Goal: Information Seeking & Learning: Learn about a topic

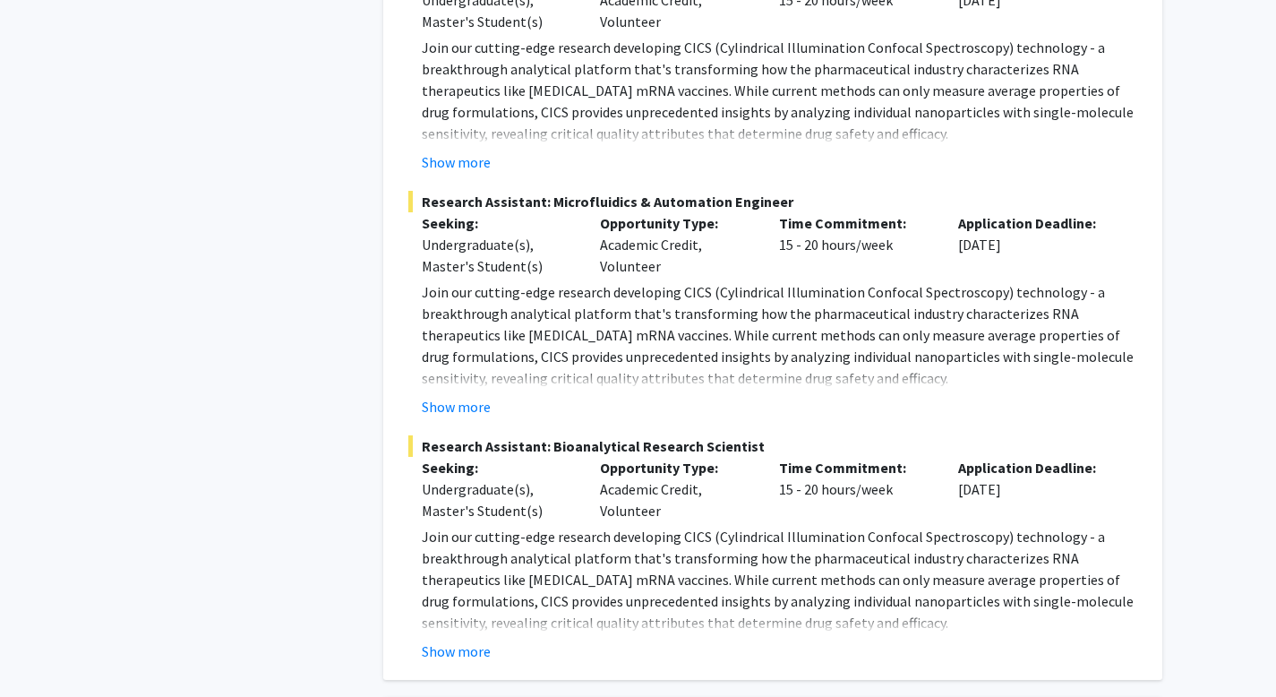
scroll to position [1186, 0]
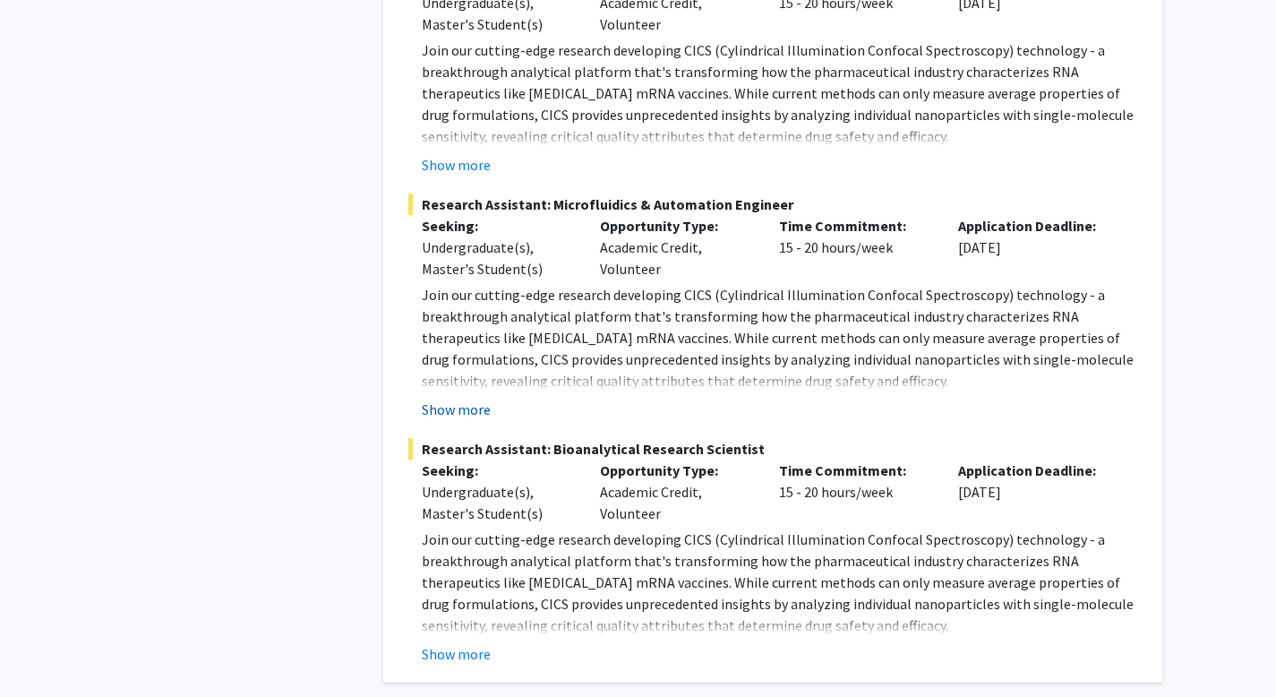
click at [465, 408] on button "Show more" at bounding box center [456, 409] width 69 height 21
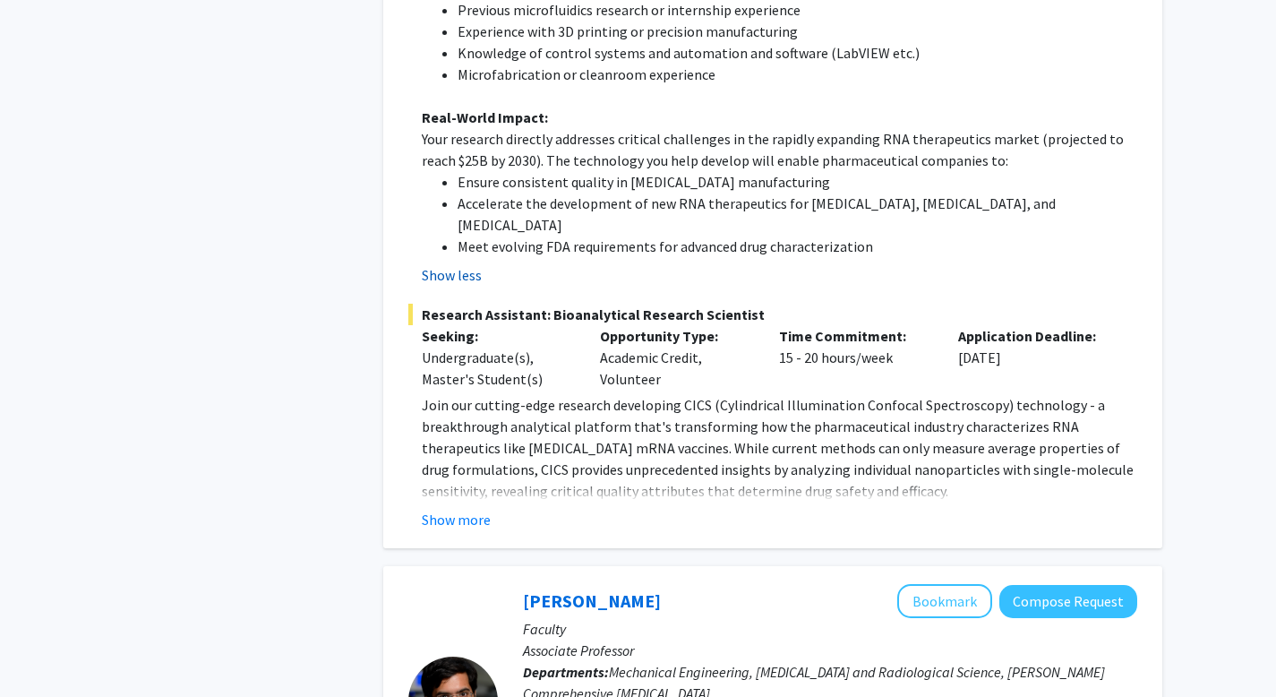
scroll to position [2037, 0]
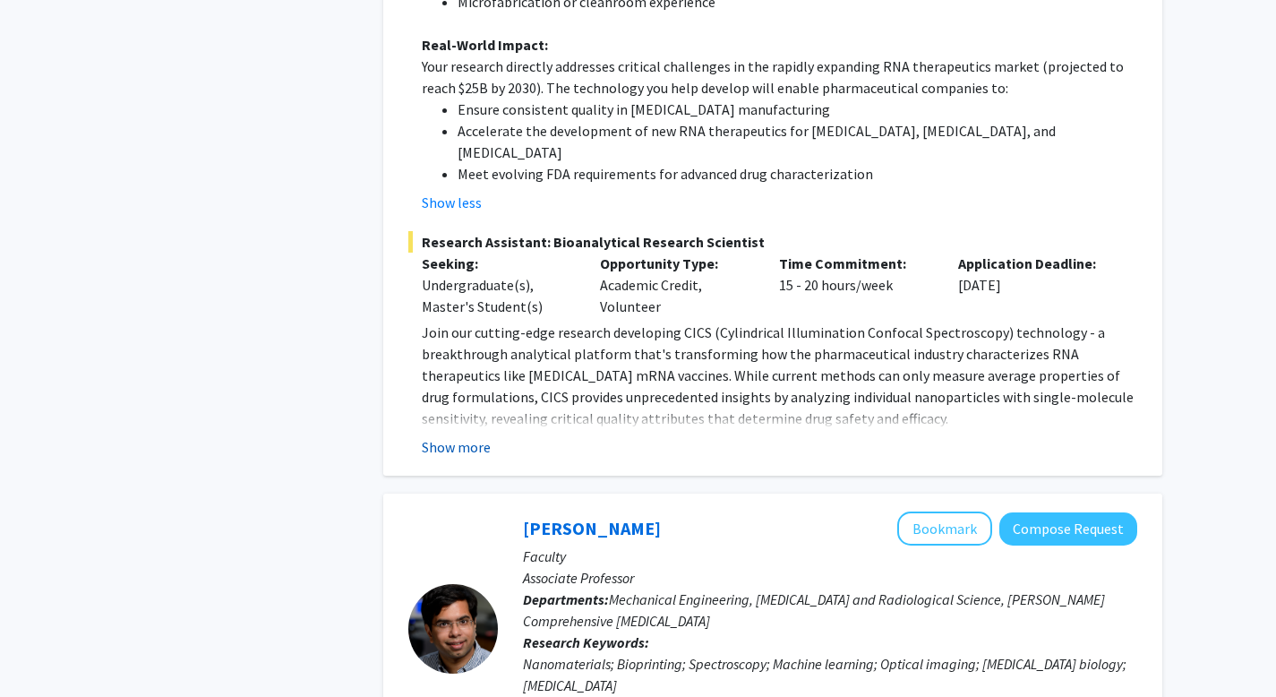
click at [460, 436] on button "Show more" at bounding box center [456, 446] width 69 height 21
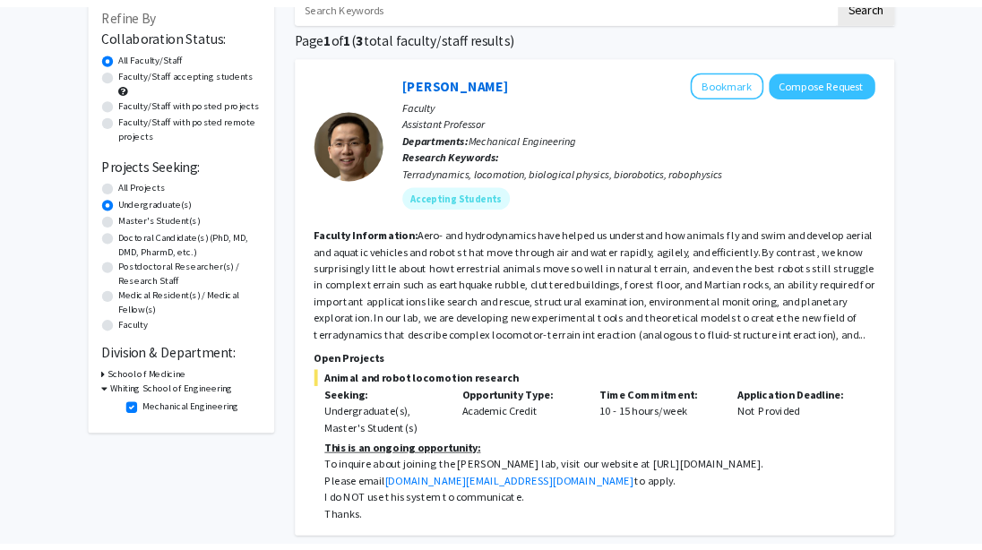
scroll to position [109, 0]
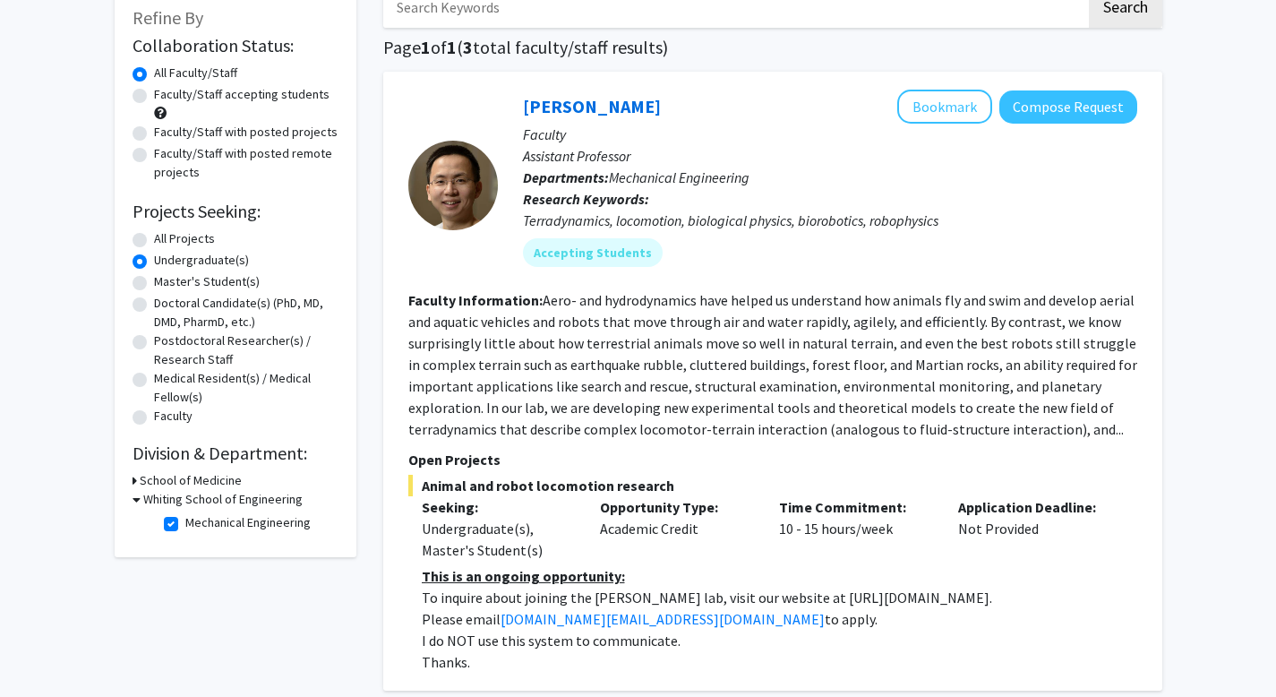
click at [789, 595] on p "To inquire about joining the [PERSON_NAME] lab, visit our website at [URL][DOMA…" at bounding box center [780, 597] width 716 height 21
click at [775, 600] on p "To inquire about joining the [PERSON_NAME] lab, visit our website at [URL][DOMA…" at bounding box center [780, 597] width 716 height 21
drag, startPoint x: 777, startPoint y: 596, endPoint x: 930, endPoint y: 597, distance: 152.3
click at [930, 597] on p "To inquire about joining the [PERSON_NAME] lab, visit our website at [URL][DOMA…" at bounding box center [780, 597] width 716 height 21
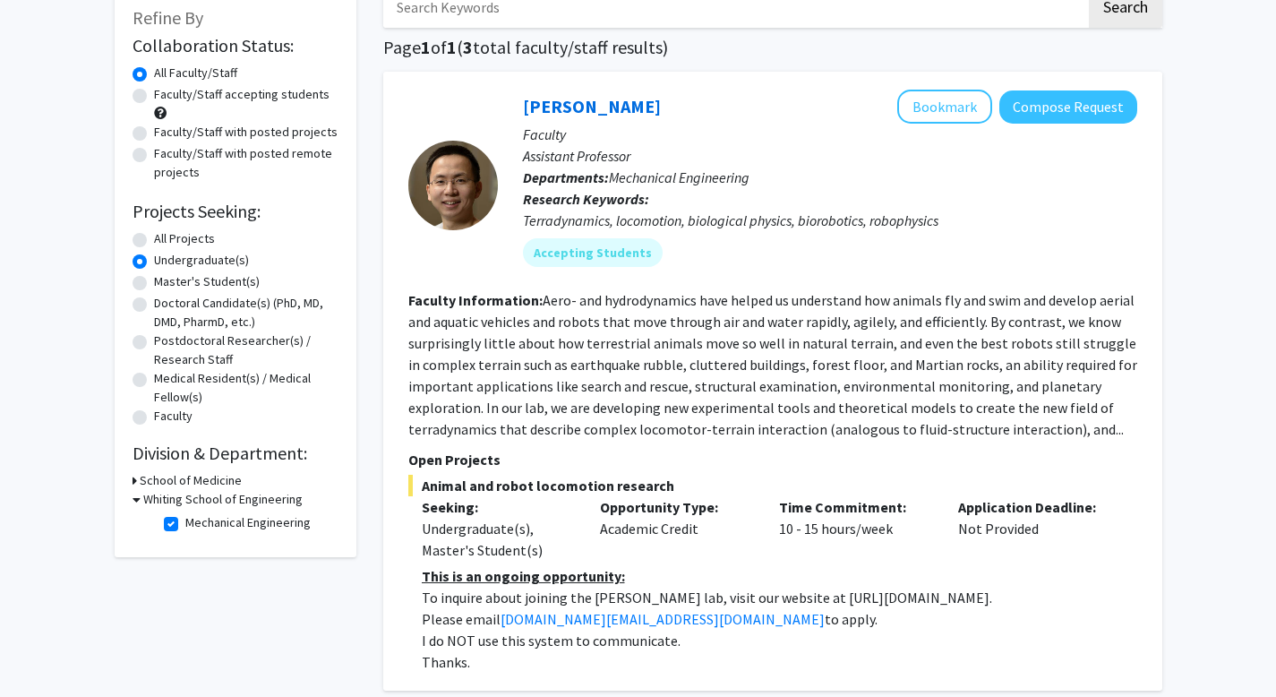
copy p "[URL][DOMAIN_NAME]"
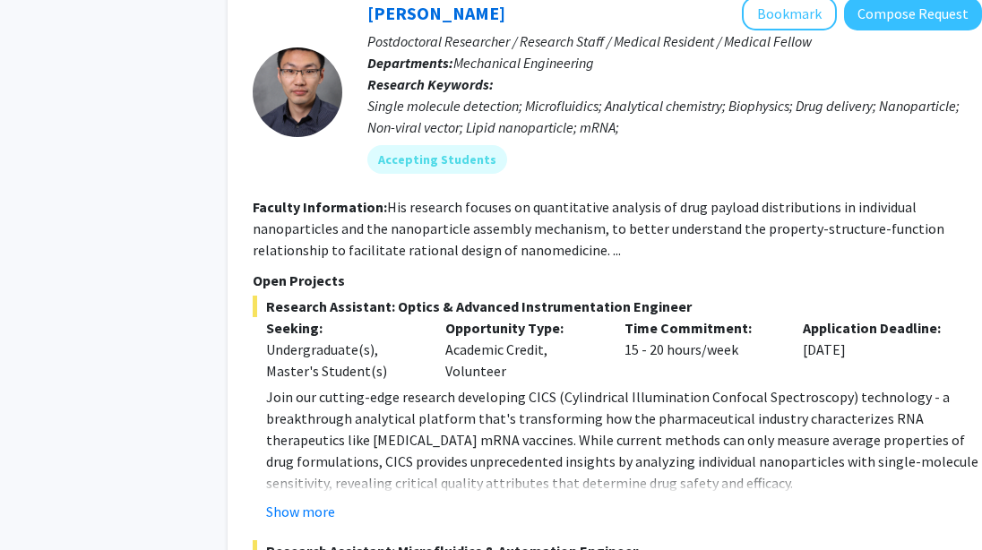
scroll to position [849, 55]
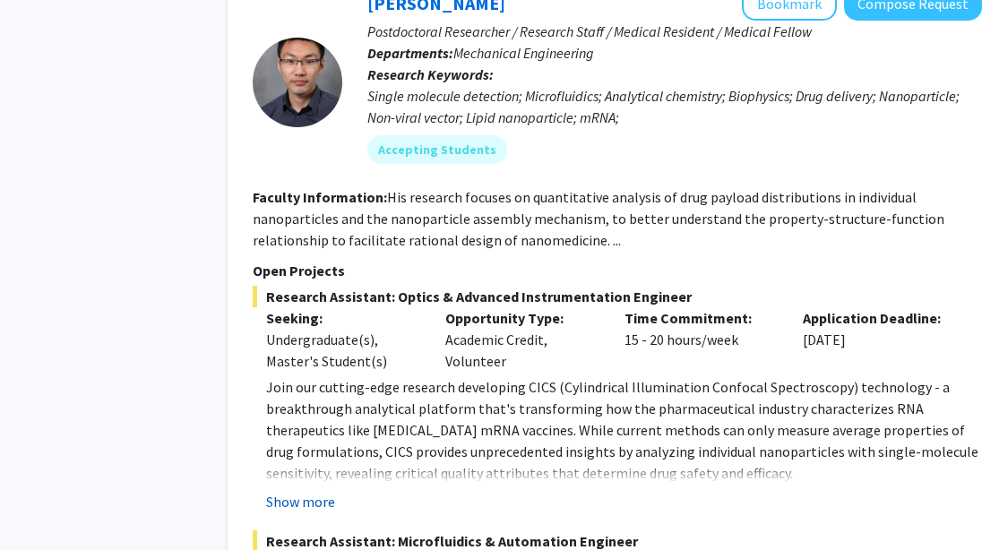
click at [290, 502] on button "Show more" at bounding box center [300, 501] width 69 height 21
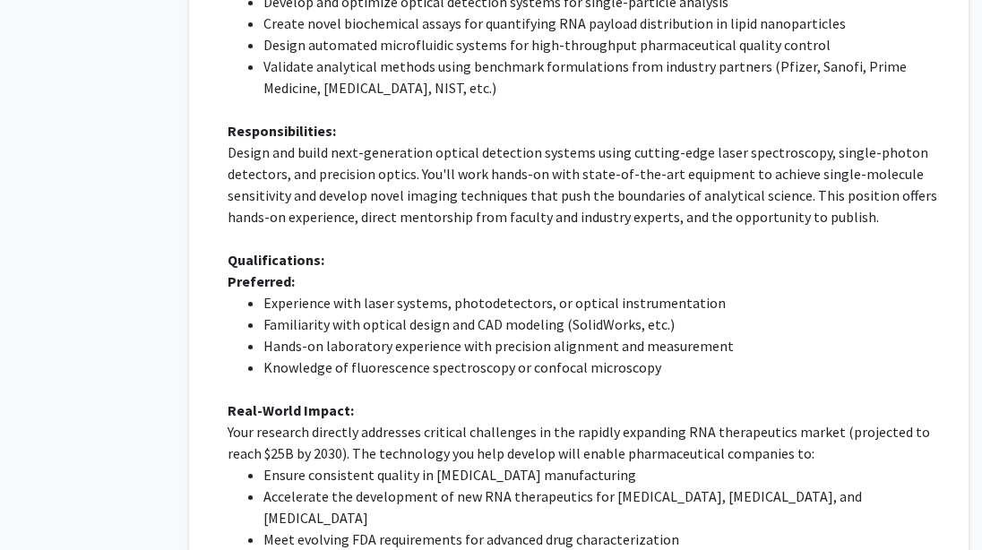
scroll to position [1399, 93]
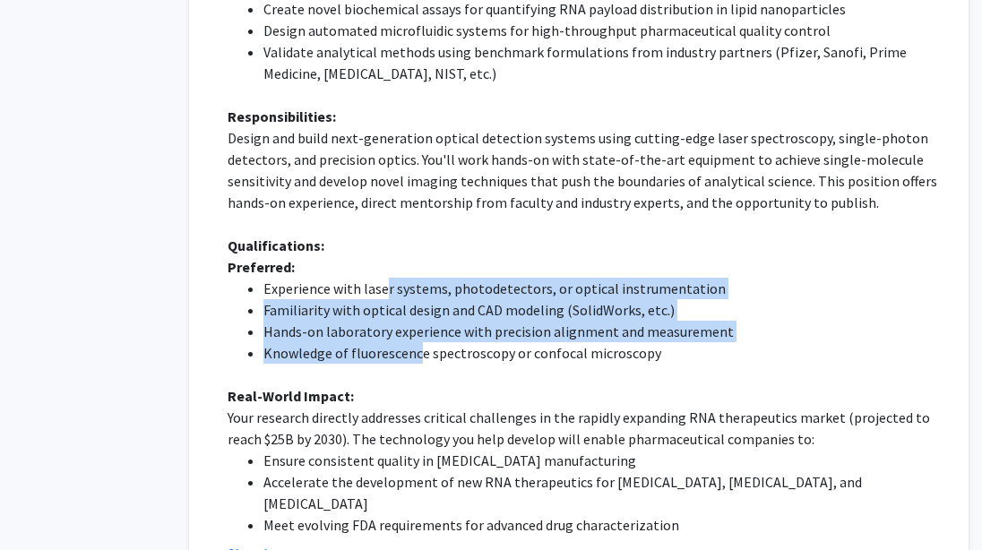
drag, startPoint x: 414, startPoint y: 347, endPoint x: 386, endPoint y: 294, distance: 60.5
click at [386, 294] on ul "Experience with laser systems, photodetectors, or optical instrumentation Famil…" at bounding box center [585, 321] width 716 height 86
click at [386, 294] on li "Experience with laser systems, photodetectors, or optical instrumentation" at bounding box center [603, 288] width 680 height 21
drag, startPoint x: 356, startPoint y: 291, endPoint x: 535, endPoint y: 355, distance: 190.1
click at [535, 355] on ul "Experience with laser systems, photodetectors, or optical instrumentation Famil…" at bounding box center [585, 321] width 716 height 86
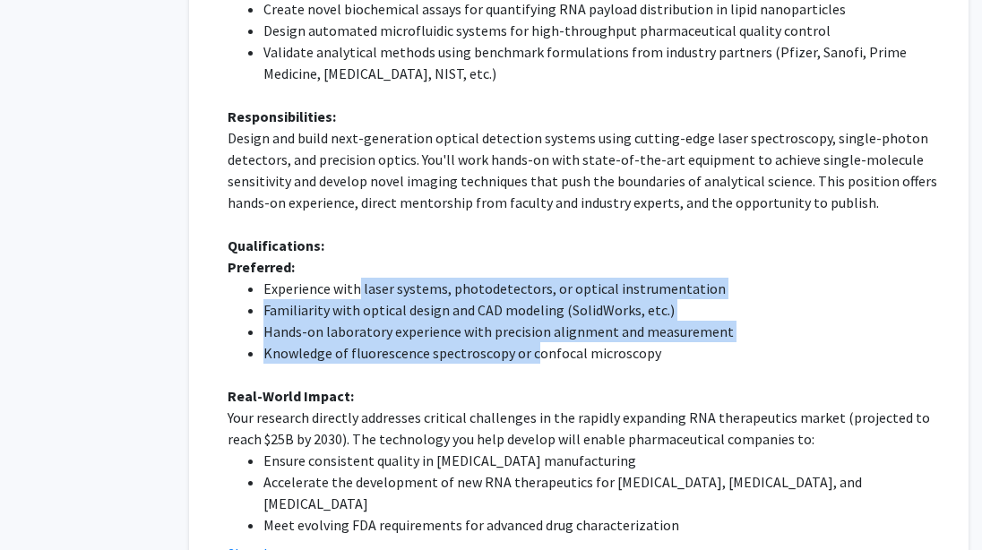
click at [535, 355] on li "Knowledge of fluorescence spectroscopy or confocal microscopy" at bounding box center [603, 352] width 680 height 21
drag, startPoint x: 585, startPoint y: 348, endPoint x: 391, endPoint y: 281, distance: 204.8
click at [391, 281] on ul "Experience with laser systems, photodetectors, or optical instrumentation Famil…" at bounding box center [585, 321] width 716 height 86
click at [391, 281] on li "Experience with laser systems, photodetectors, or optical instrumentation" at bounding box center [603, 288] width 680 height 21
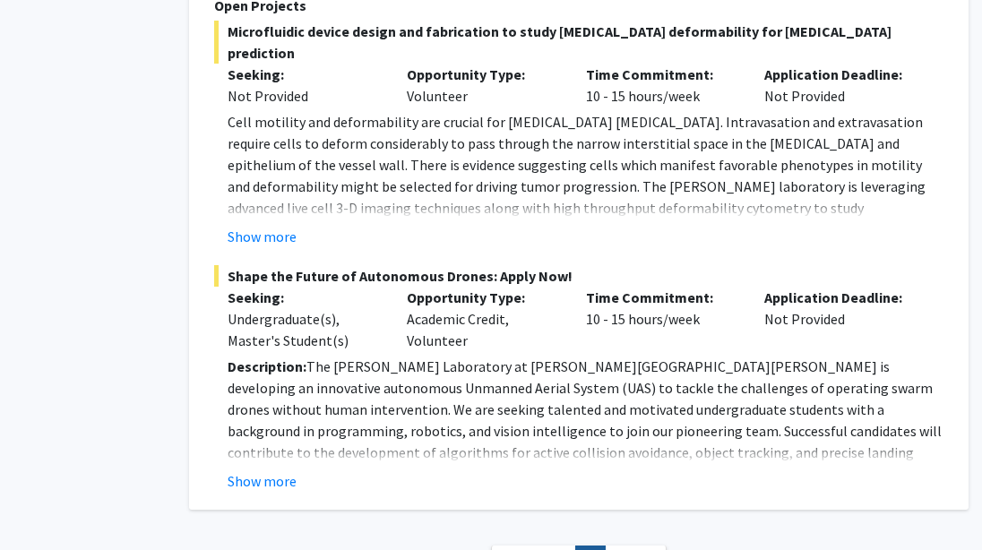
scroll to position [4252, 93]
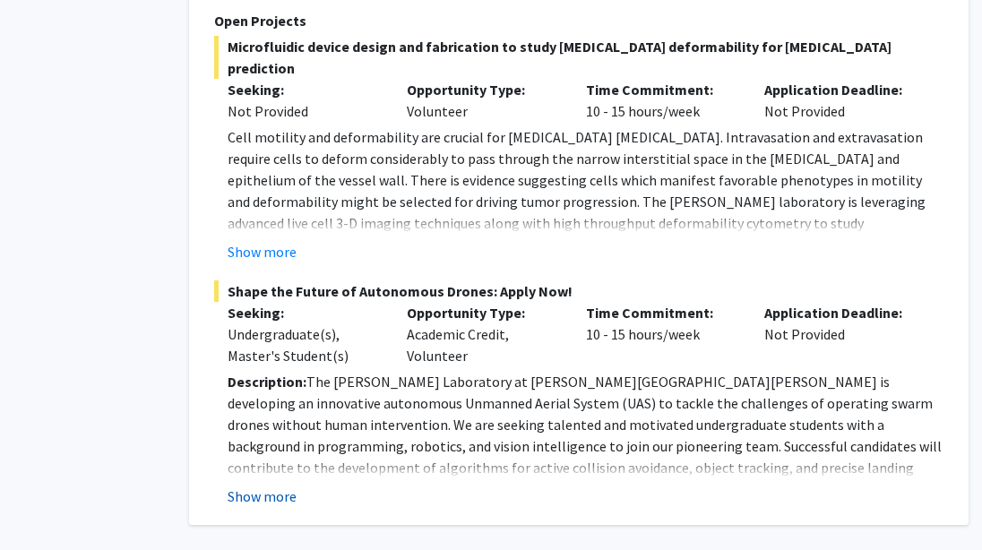
click at [270, 485] on button "Show more" at bounding box center [261, 495] width 69 height 21
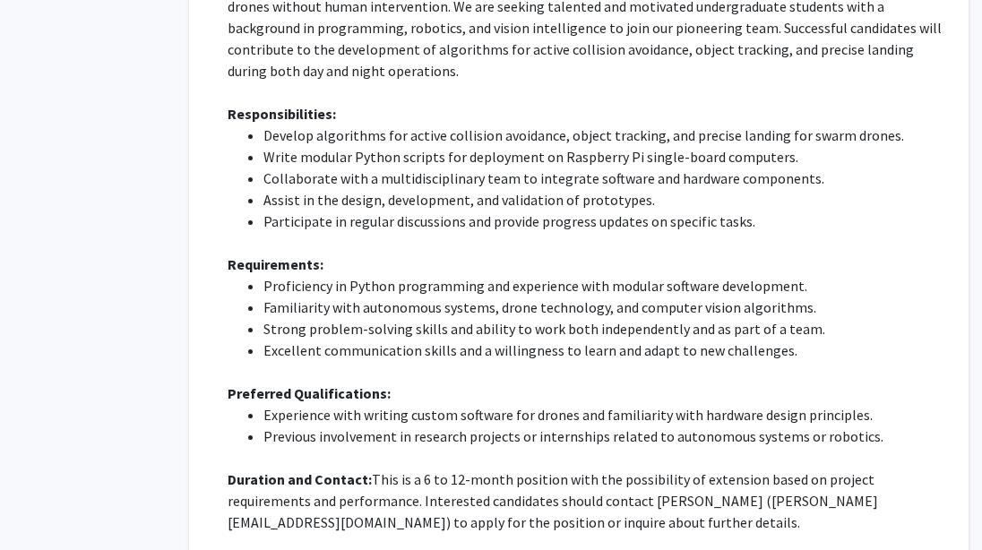
scroll to position [4666, 93]
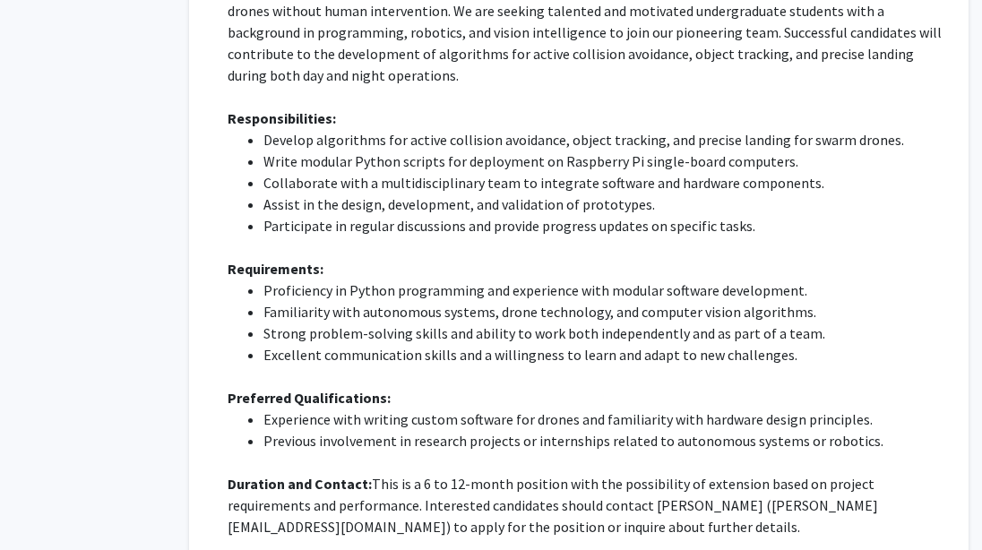
click at [433, 451] on p at bounding box center [585, 461] width 716 height 21
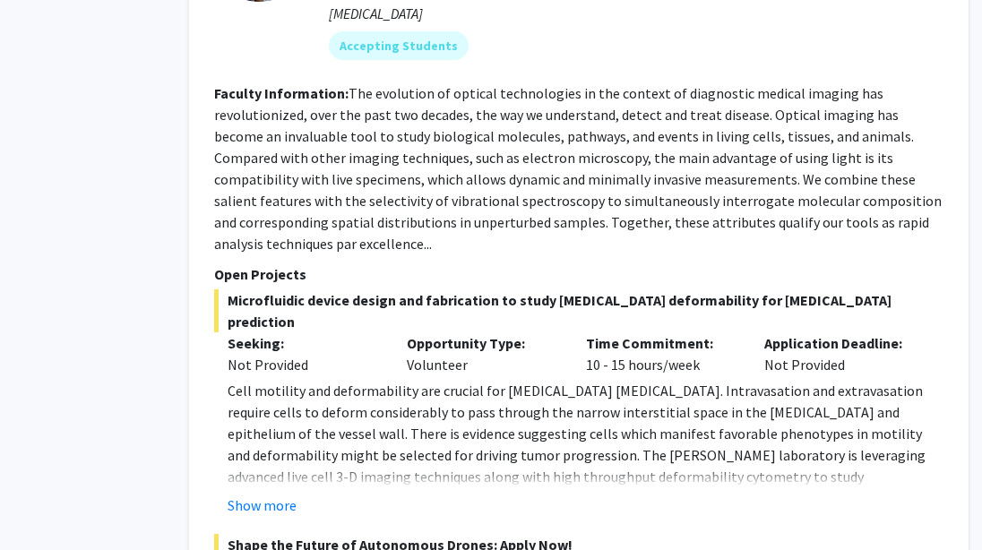
scroll to position [3992, 93]
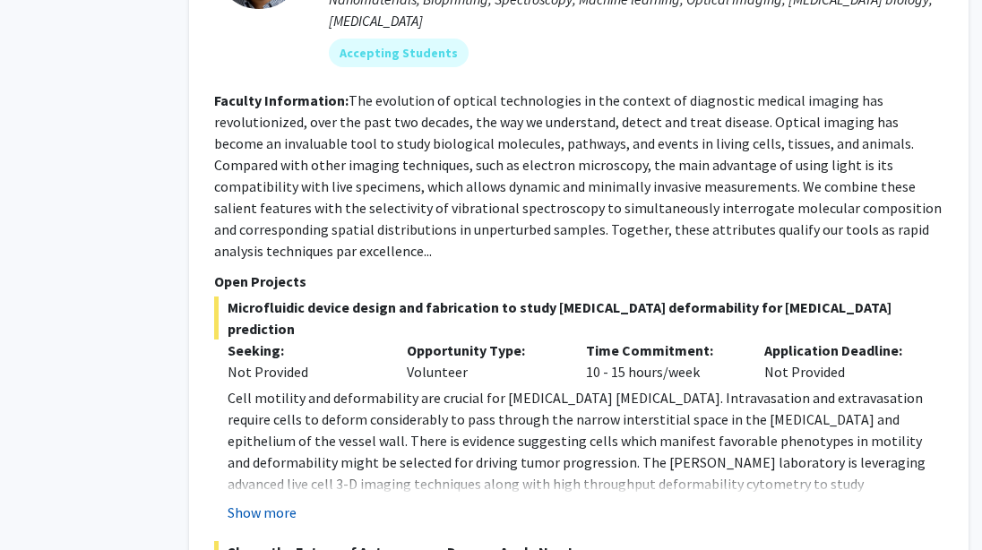
click at [263, 502] on button "Show more" at bounding box center [261, 512] width 69 height 21
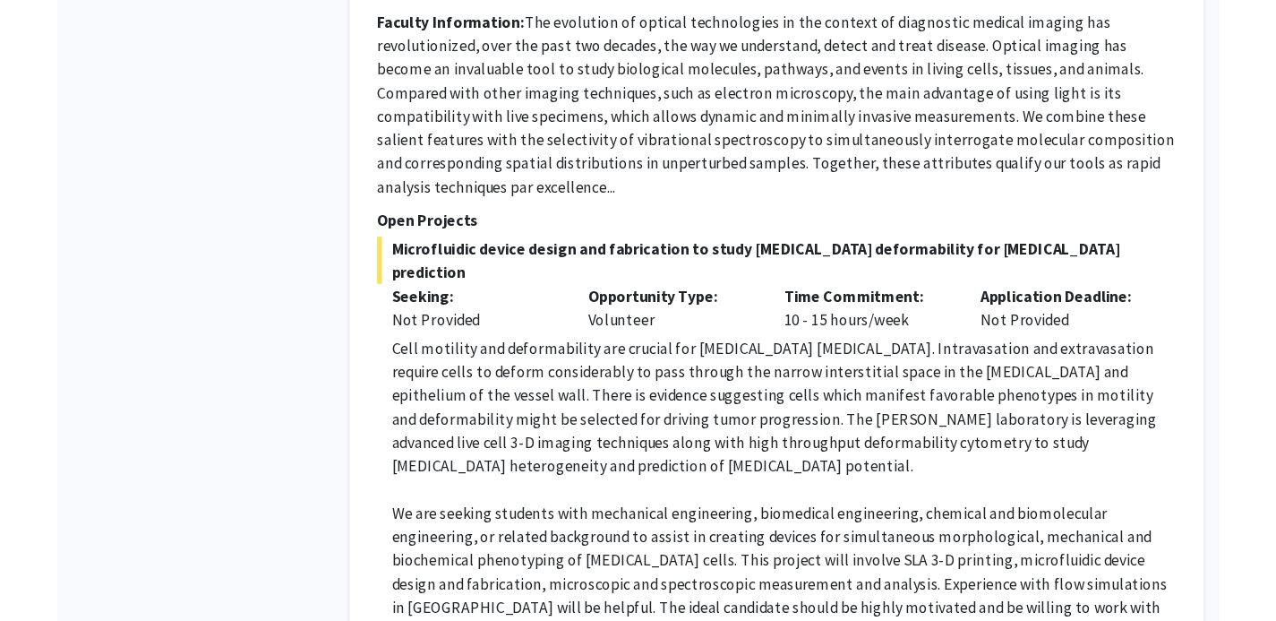
scroll to position [4072, 0]
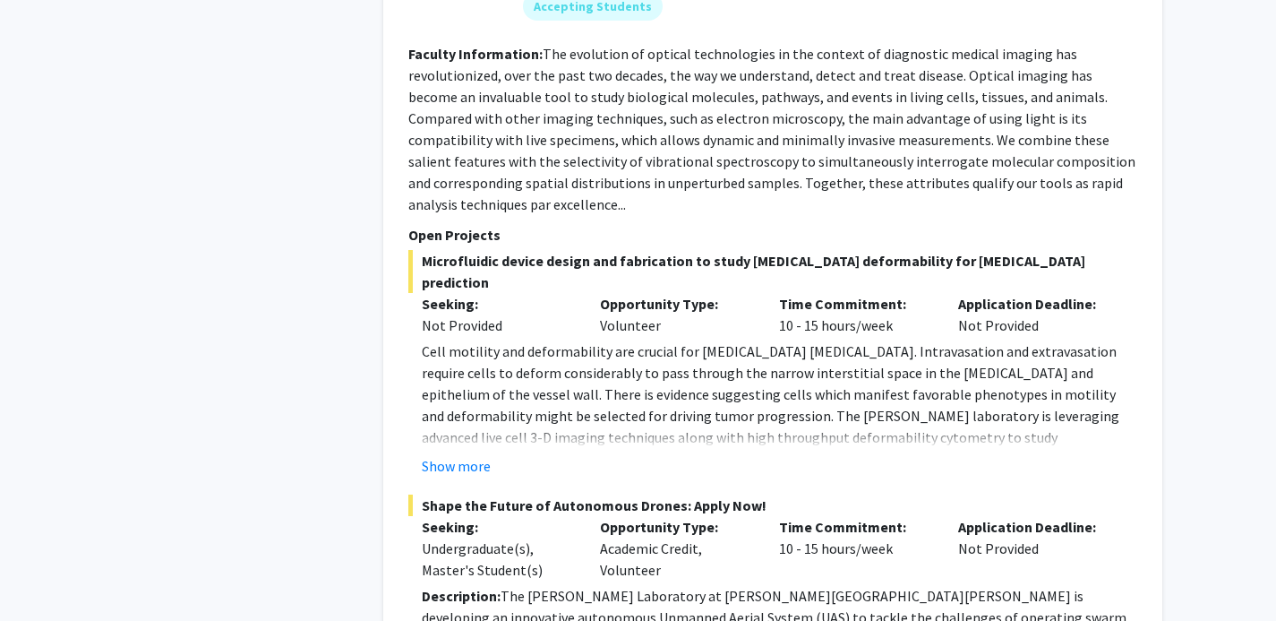
scroll to position [2105, 0]
click at [467, 454] on button "Show more" at bounding box center [456, 464] width 69 height 21
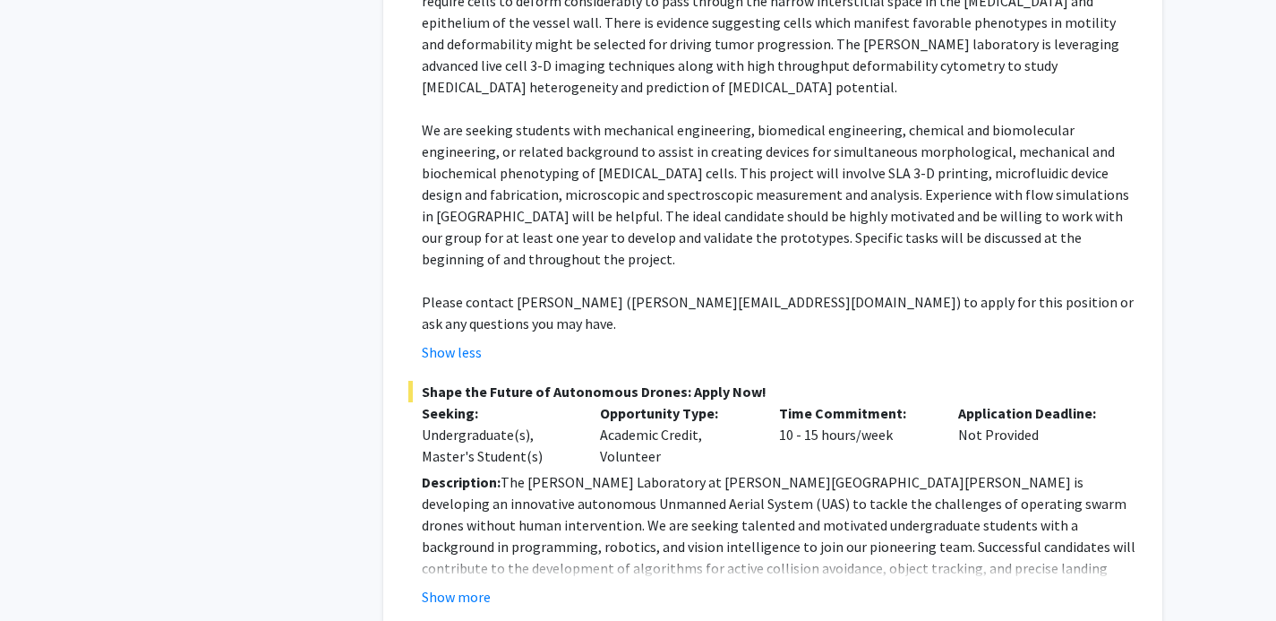
scroll to position [2492, 0]
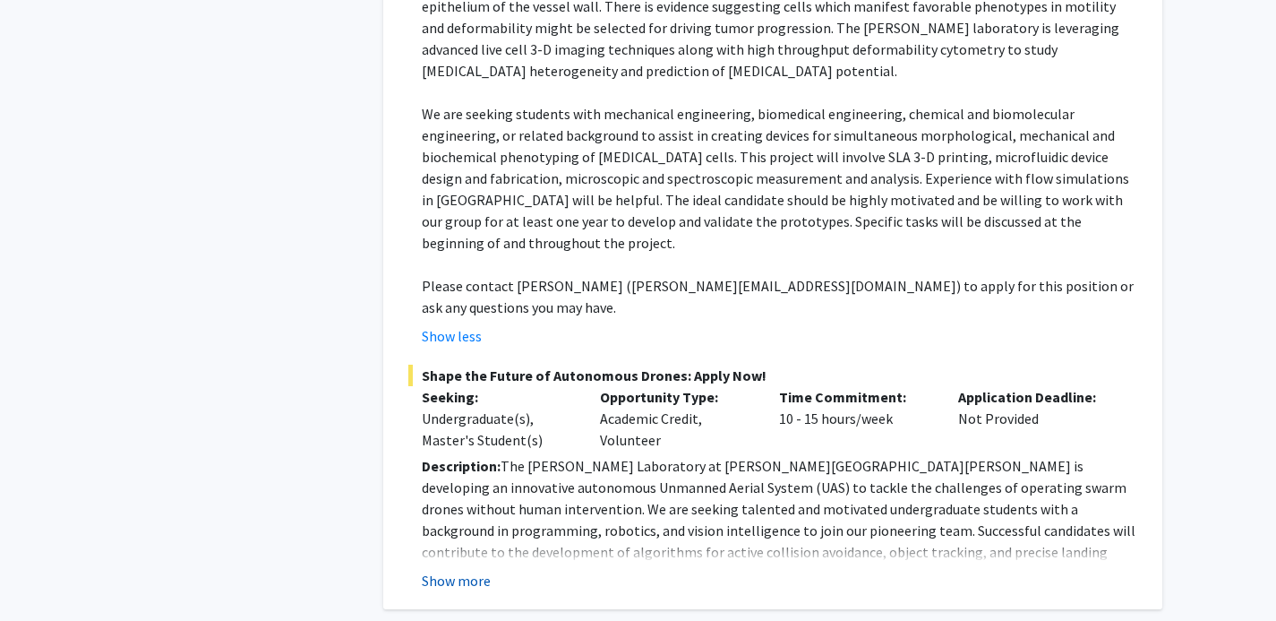
click at [466, 570] on button "Show more" at bounding box center [456, 580] width 69 height 21
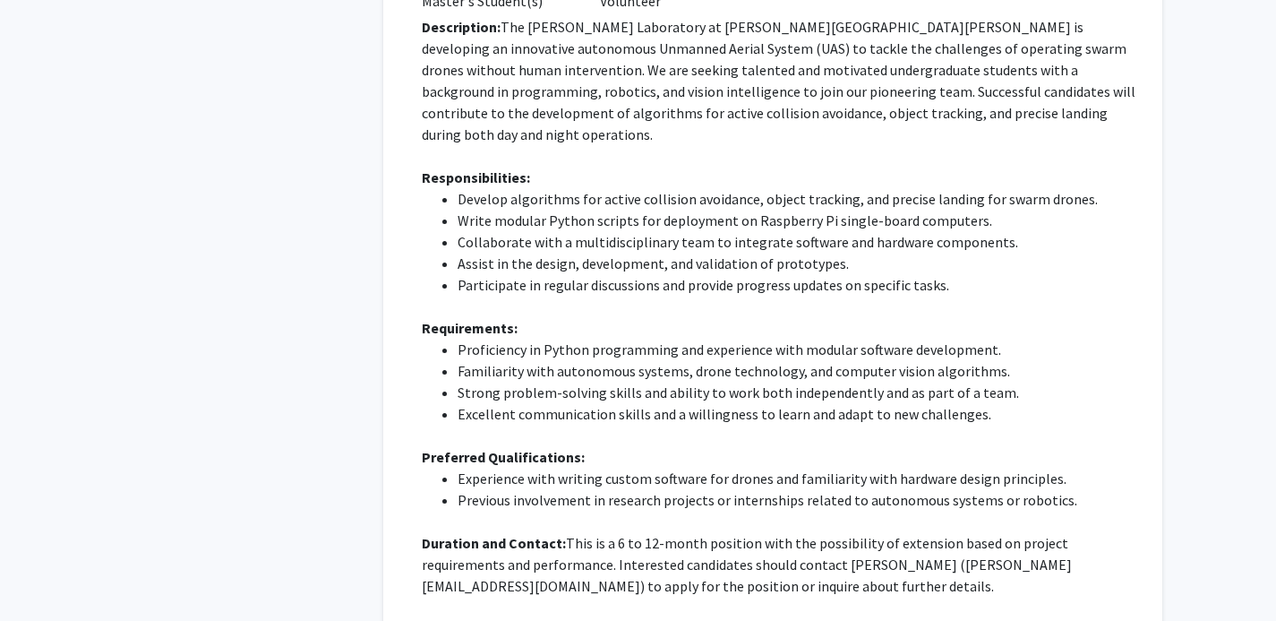
scroll to position [2936, 0]
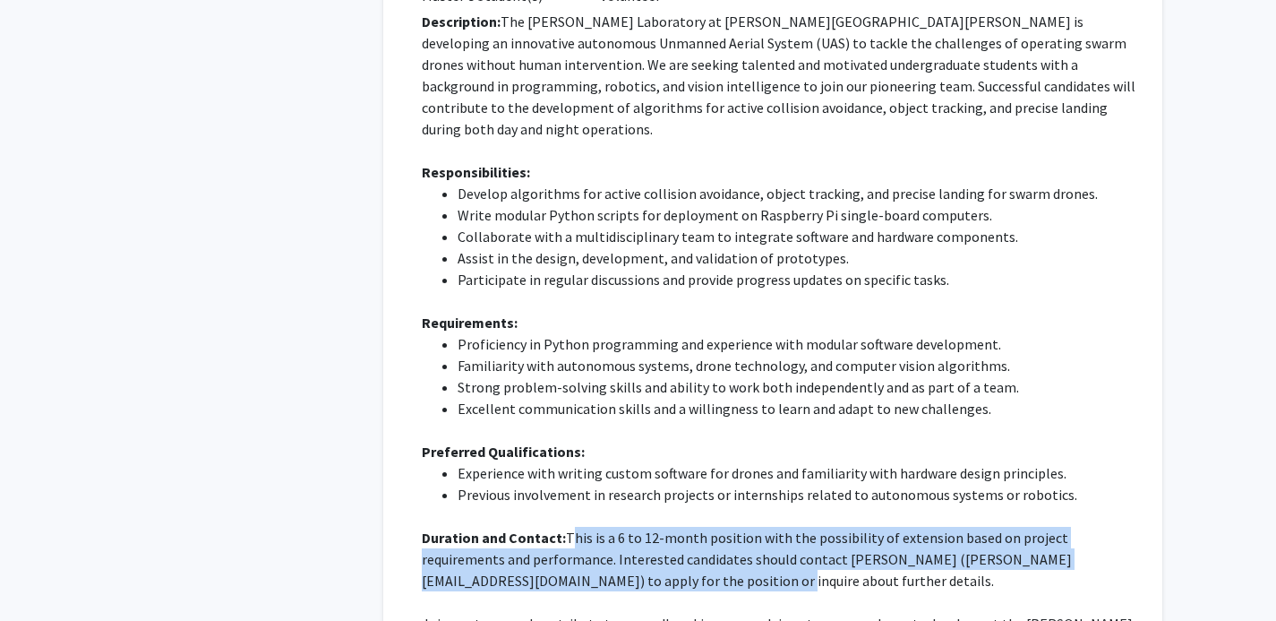
drag, startPoint x: 558, startPoint y: 473, endPoint x: 562, endPoint y: 424, distance: 49.4
click at [562, 527] on p "Duration and Contact: This is a 6 to 12-month position with the possibility of …" at bounding box center [780, 559] width 716 height 64
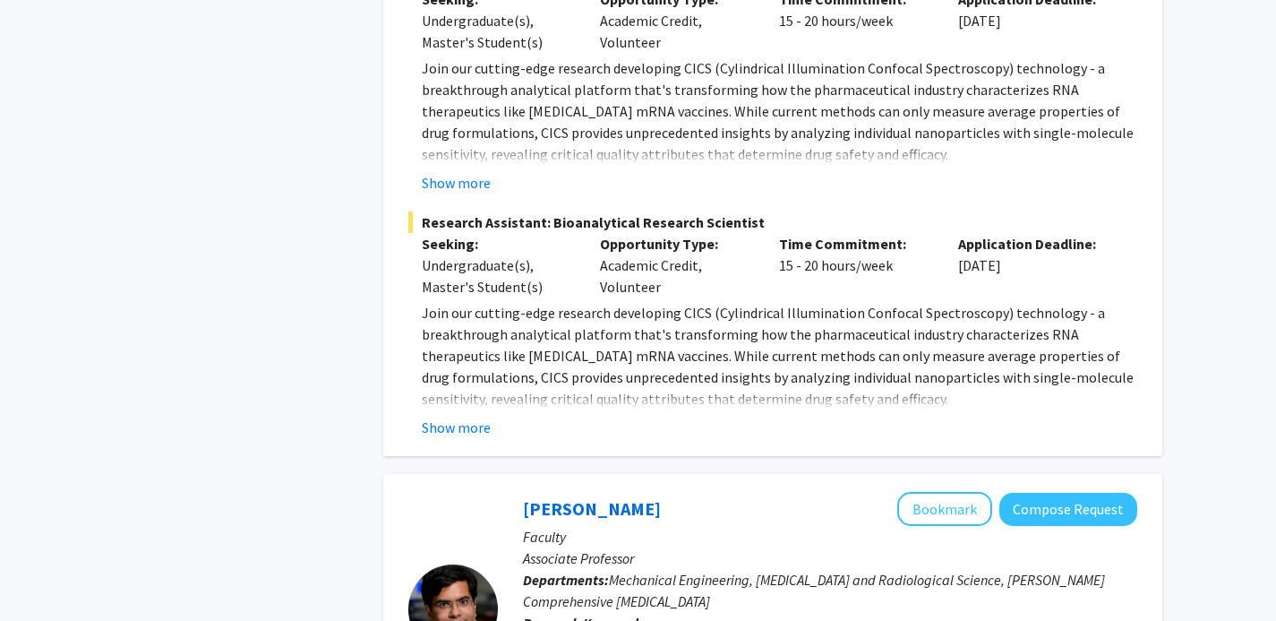
scroll to position [1407, 0]
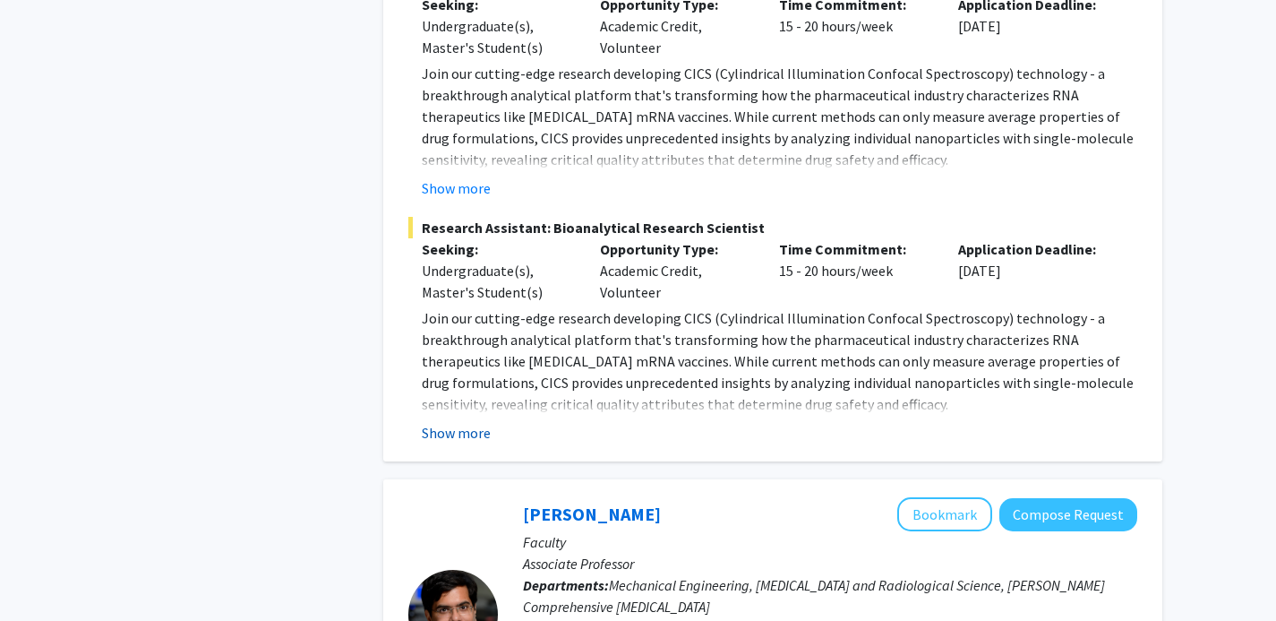
click at [471, 426] on button "Show more" at bounding box center [456, 432] width 69 height 21
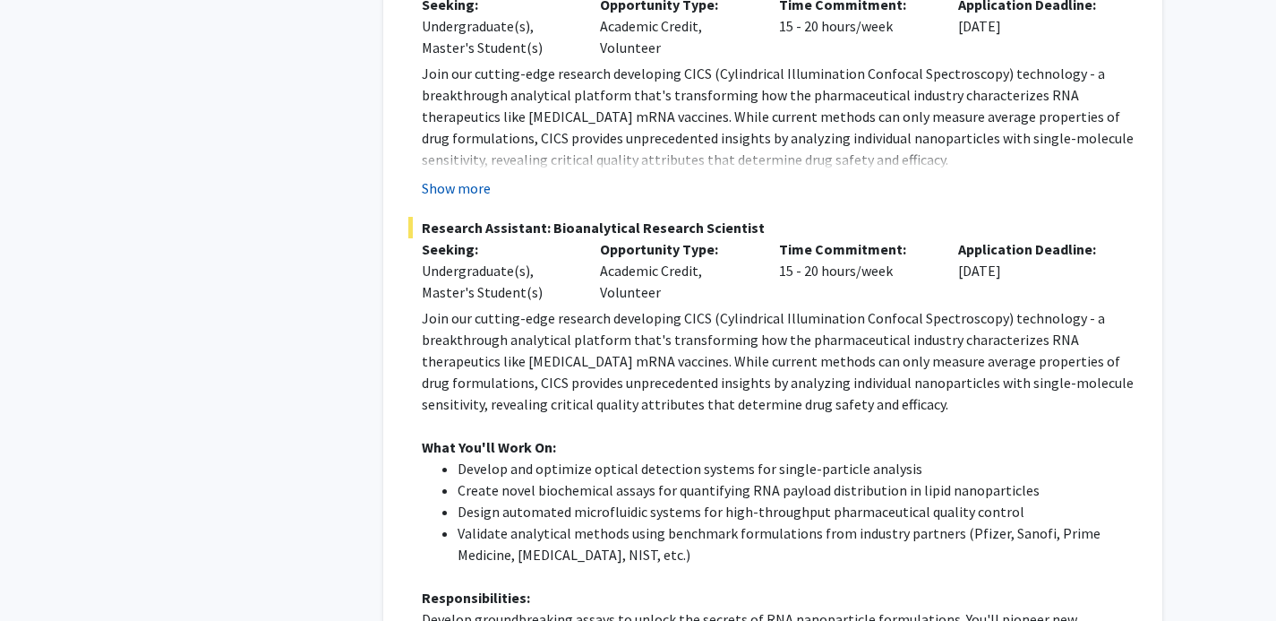
click at [461, 190] on button "Show more" at bounding box center [456, 187] width 69 height 21
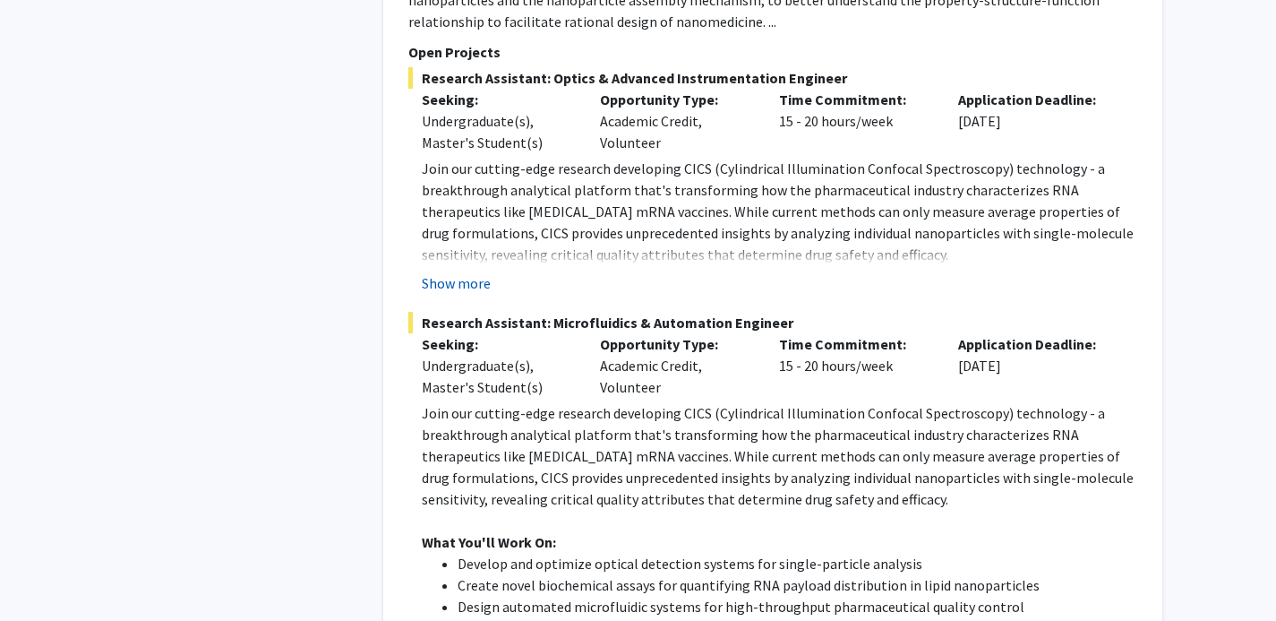
click at [465, 279] on button "Show more" at bounding box center [456, 282] width 69 height 21
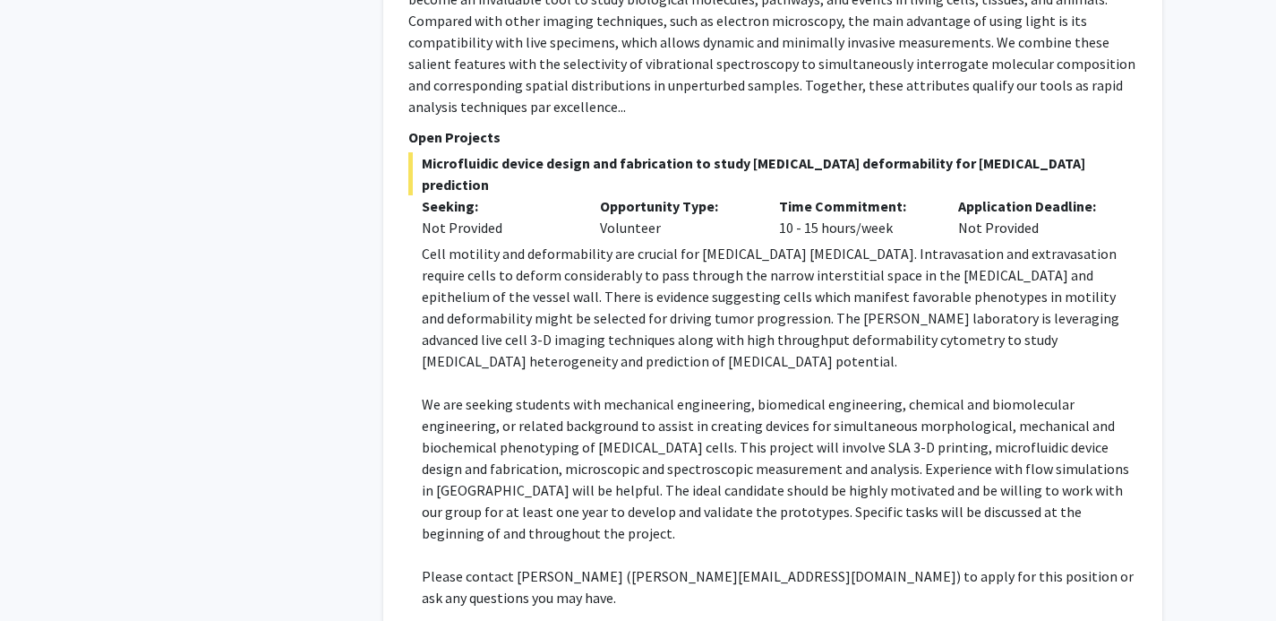
scroll to position [4144, 0]
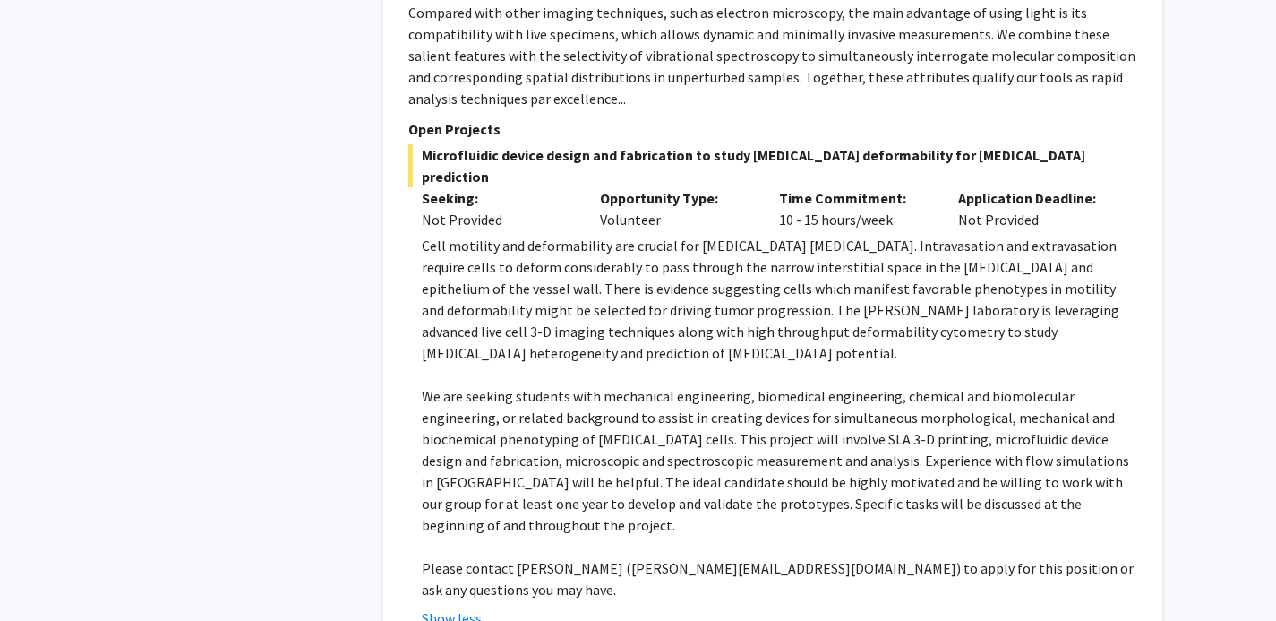
click at [942, 385] on p "We are seeking students with mechanical engineering, biomedical engineering, ch…" at bounding box center [780, 460] width 716 height 150
click at [940, 385] on p "We are seeking students with mechanical engineering, biomedical engineering, ch…" at bounding box center [780, 460] width 716 height 150
drag, startPoint x: 941, startPoint y: 305, endPoint x: 1048, endPoint y: 305, distance: 106.6
click at [1048, 385] on p "We are seeking students with mechanical engineering, biomedical engineering, ch…" at bounding box center [780, 460] width 716 height 150
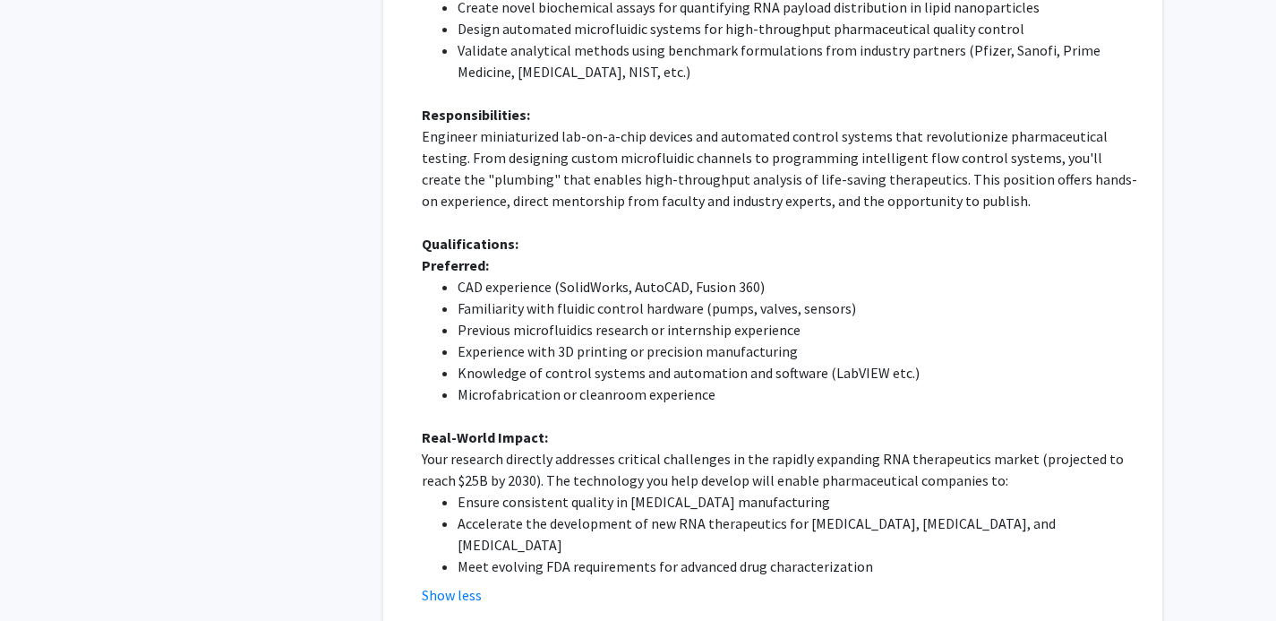
scroll to position [2252, 0]
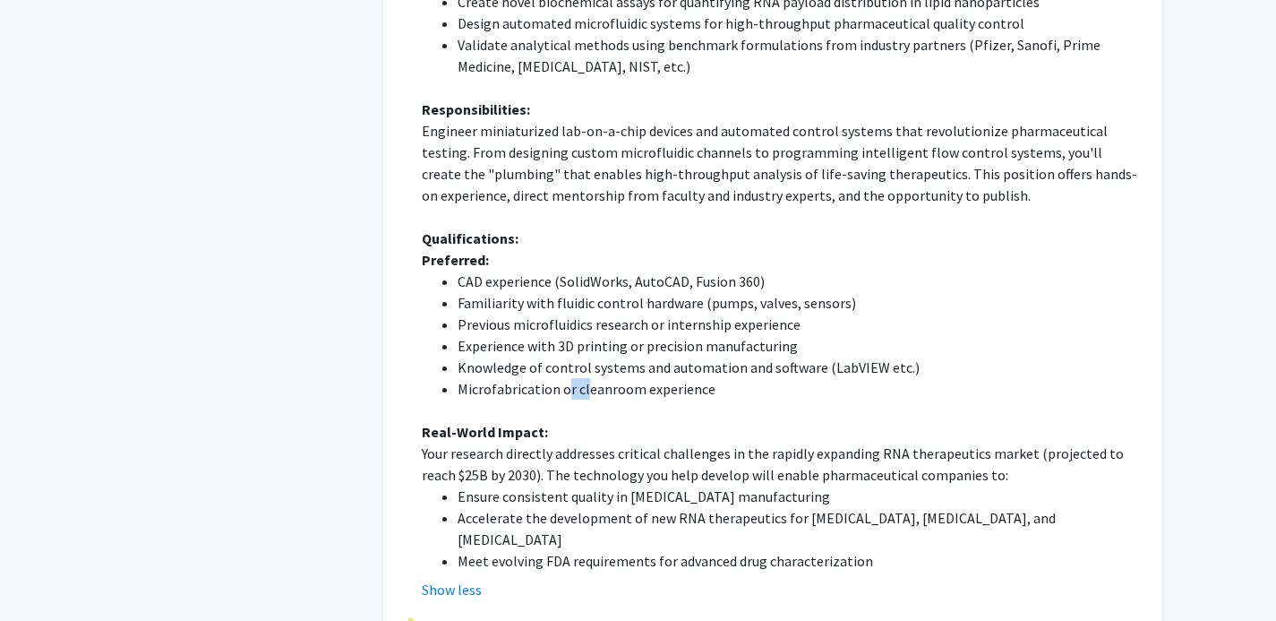
drag, startPoint x: 583, startPoint y: 372, endPoint x: 567, endPoint y: 373, distance: 16.1
click at [567, 378] on li "Microfabrication or cleanroom experience" at bounding box center [798, 388] width 680 height 21
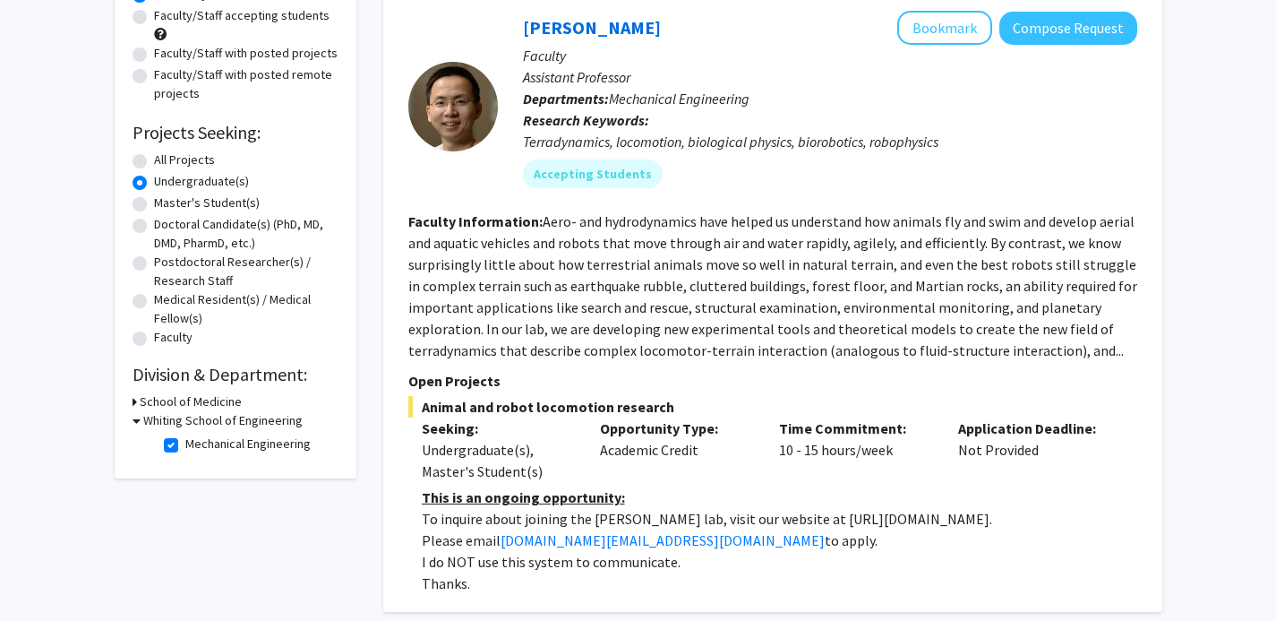
scroll to position [184, 0]
